Goal: Find specific page/section: Find specific page/section

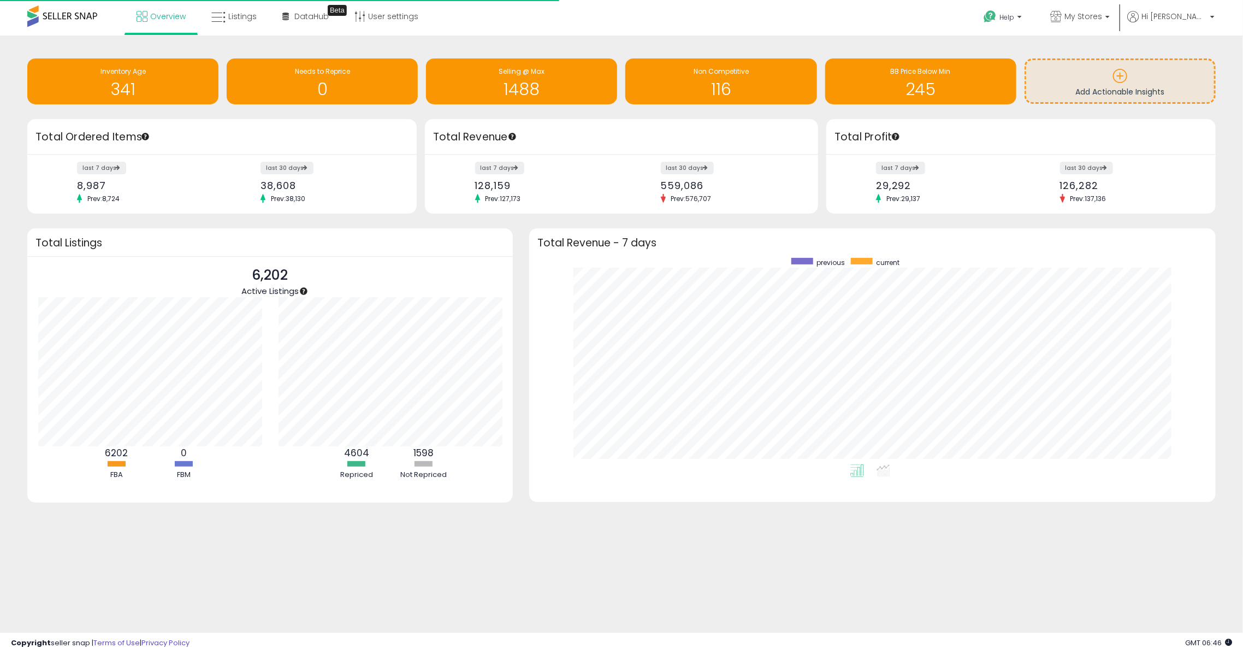
scroll to position [207, 664]
click at [232, 16] on span "Listings" at bounding box center [242, 16] width 28 height 11
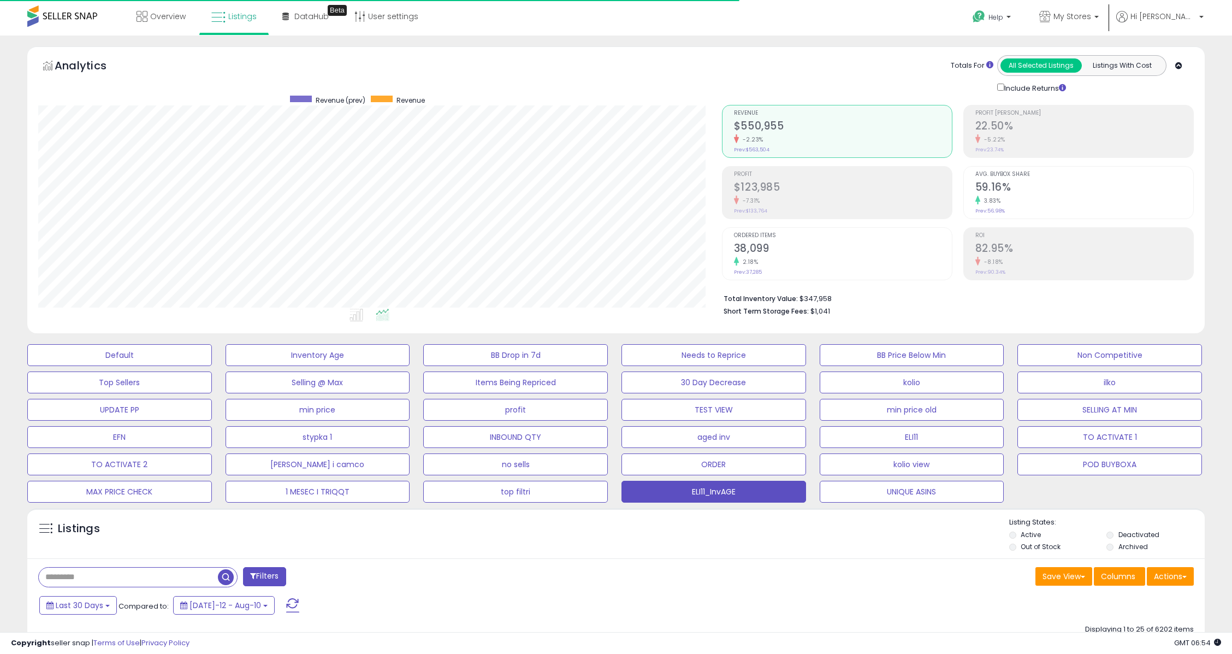
scroll to position [224, 684]
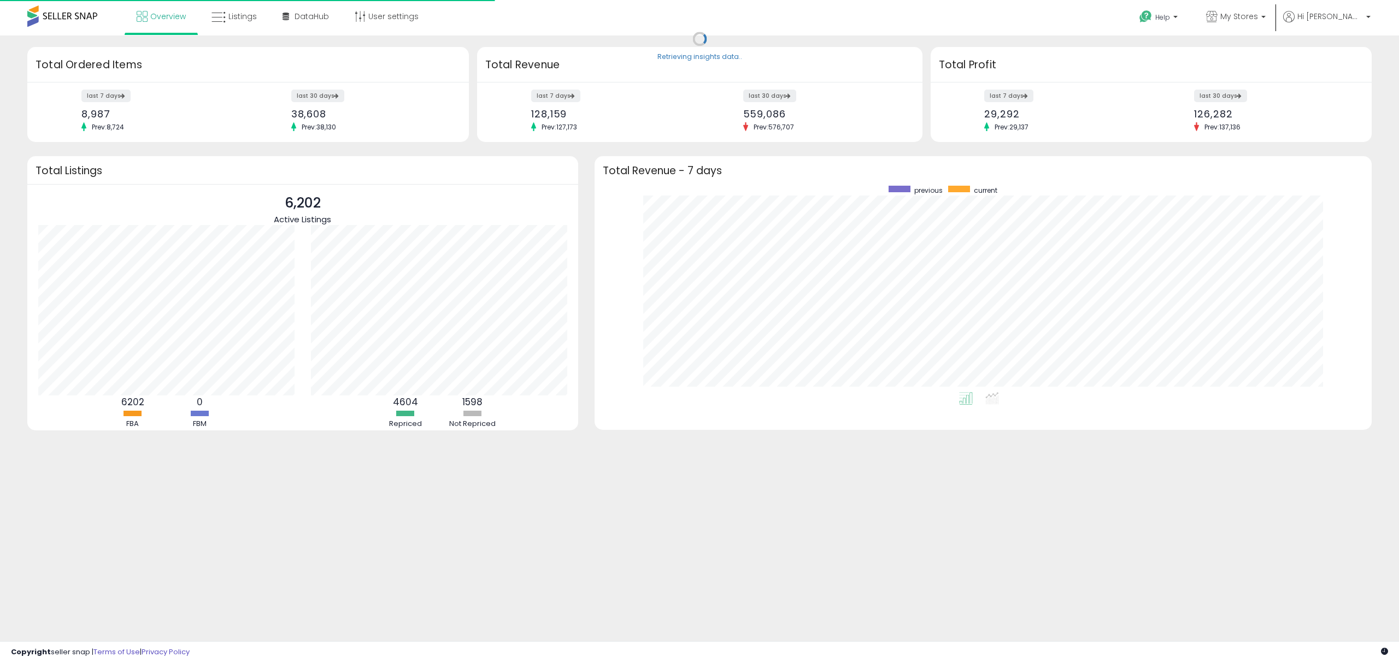
scroll to position [206, 755]
